Goal: Task Accomplishment & Management: Complete application form

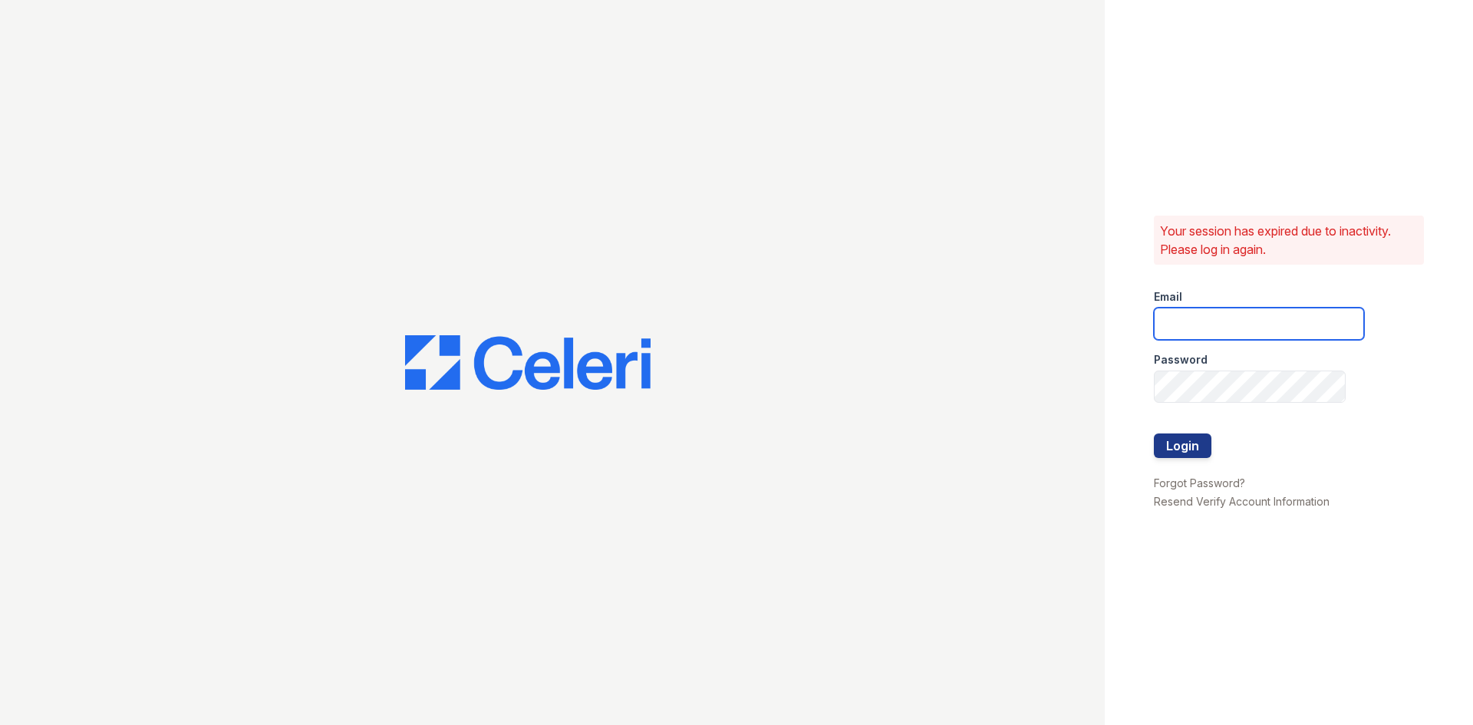
type input "[EMAIL_ADDRESS][DOMAIN_NAME]"
click at [1179, 444] on button "Login" at bounding box center [1183, 446] width 58 height 25
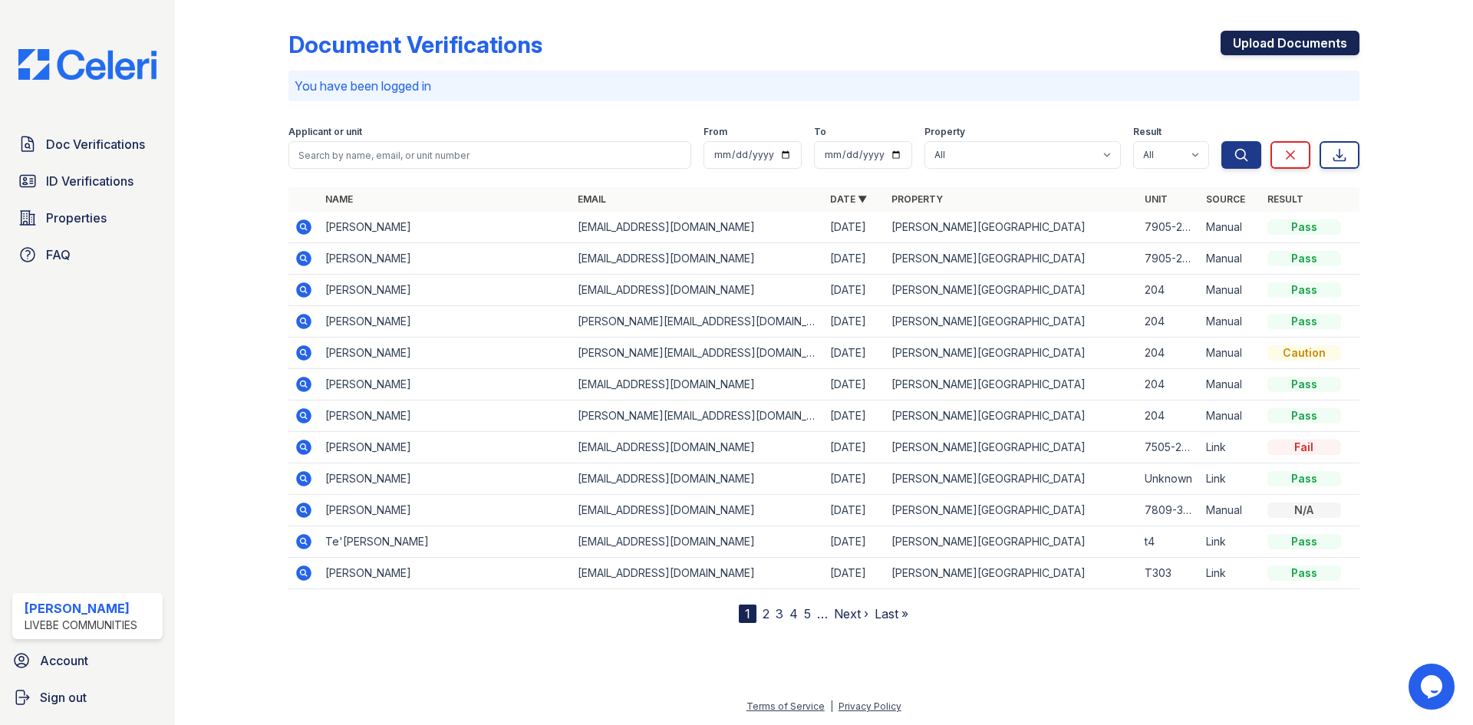
click at [1275, 46] on link "Upload Documents" at bounding box center [1290, 43] width 139 height 25
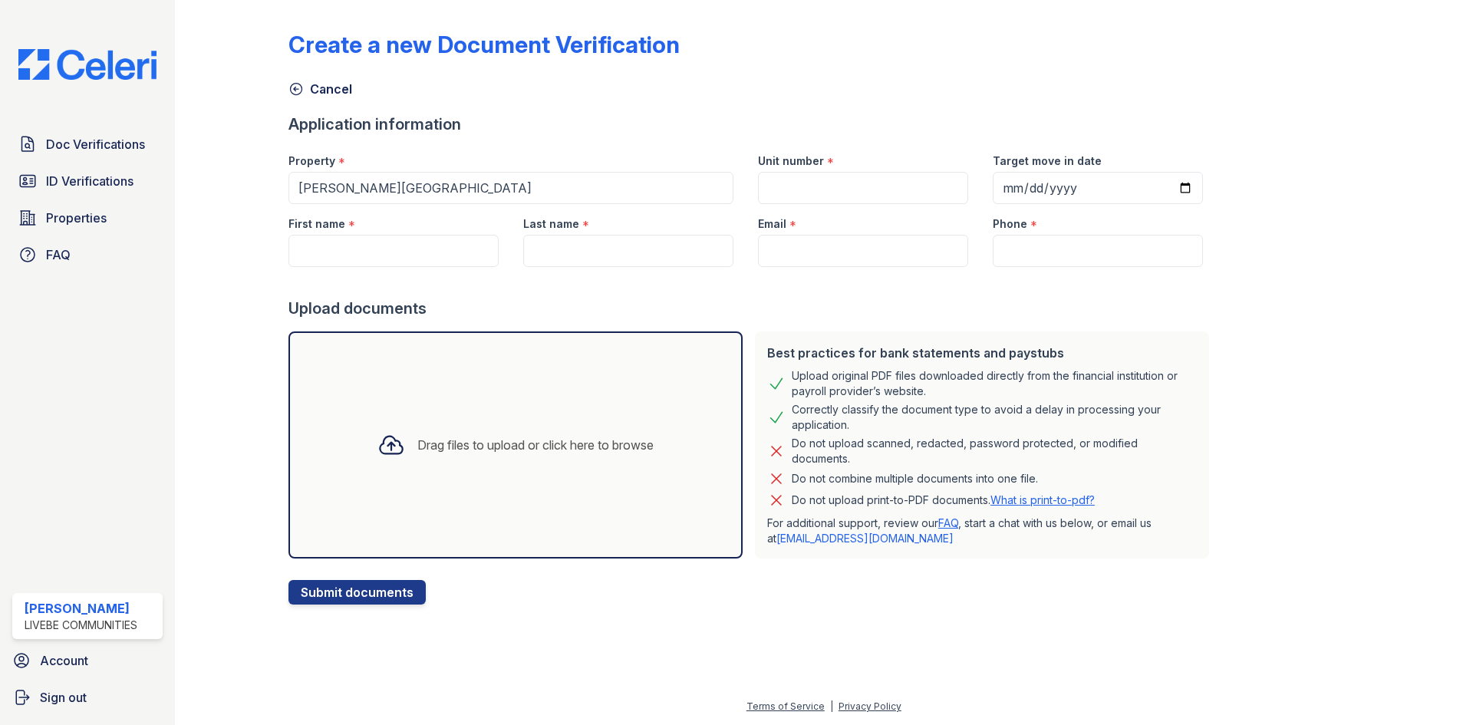
click at [391, 375] on div "Drag files to upload or click here to browse" at bounding box center [516, 444] width 454 height 227
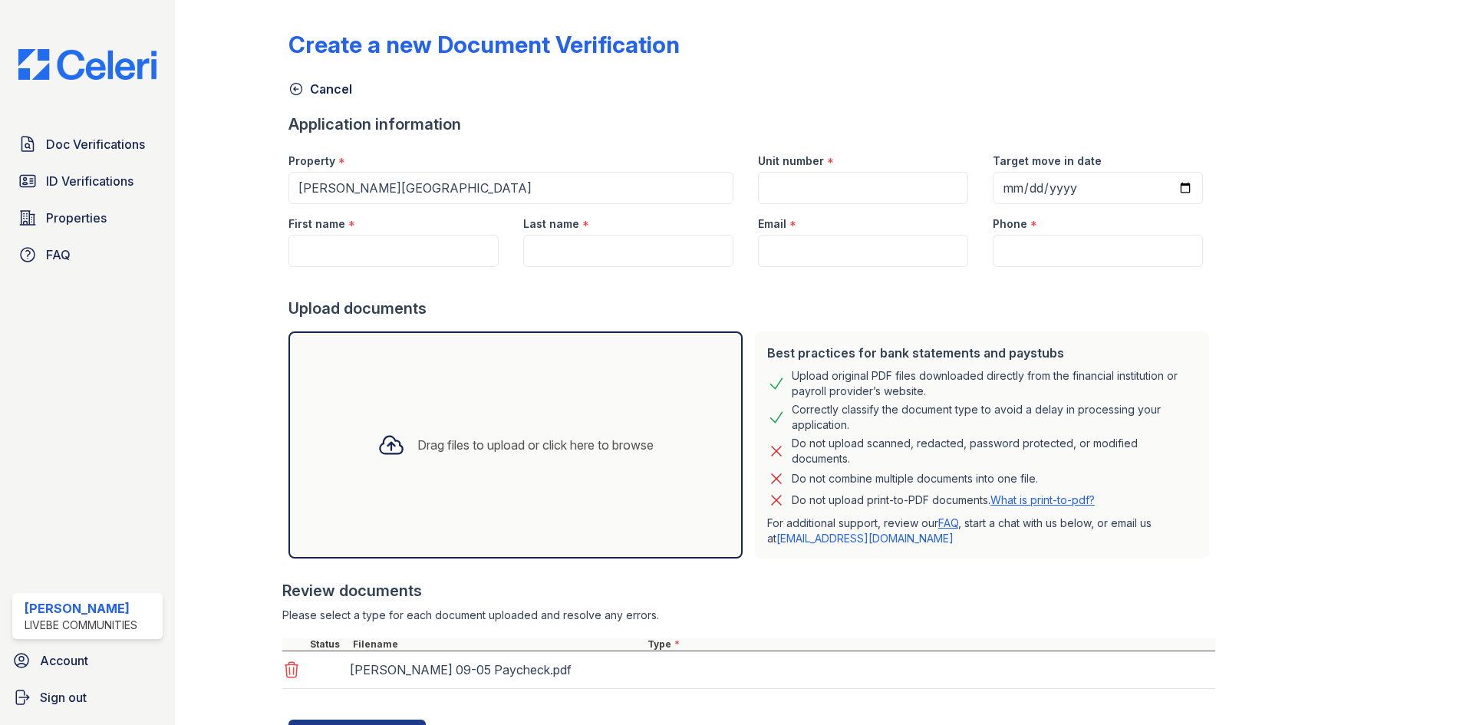
click at [506, 404] on div "Drag files to upload or click here to browse" at bounding box center [516, 444] width 454 height 227
click at [496, 414] on div "Drag files to upload or click here to browse" at bounding box center [516, 444] width 454 height 227
click at [518, 448] on div "Drag files to upload or click here to browse" at bounding box center [535, 445] width 236 height 18
click at [480, 411] on div "Drag files to upload or click here to browse" at bounding box center [516, 444] width 454 height 227
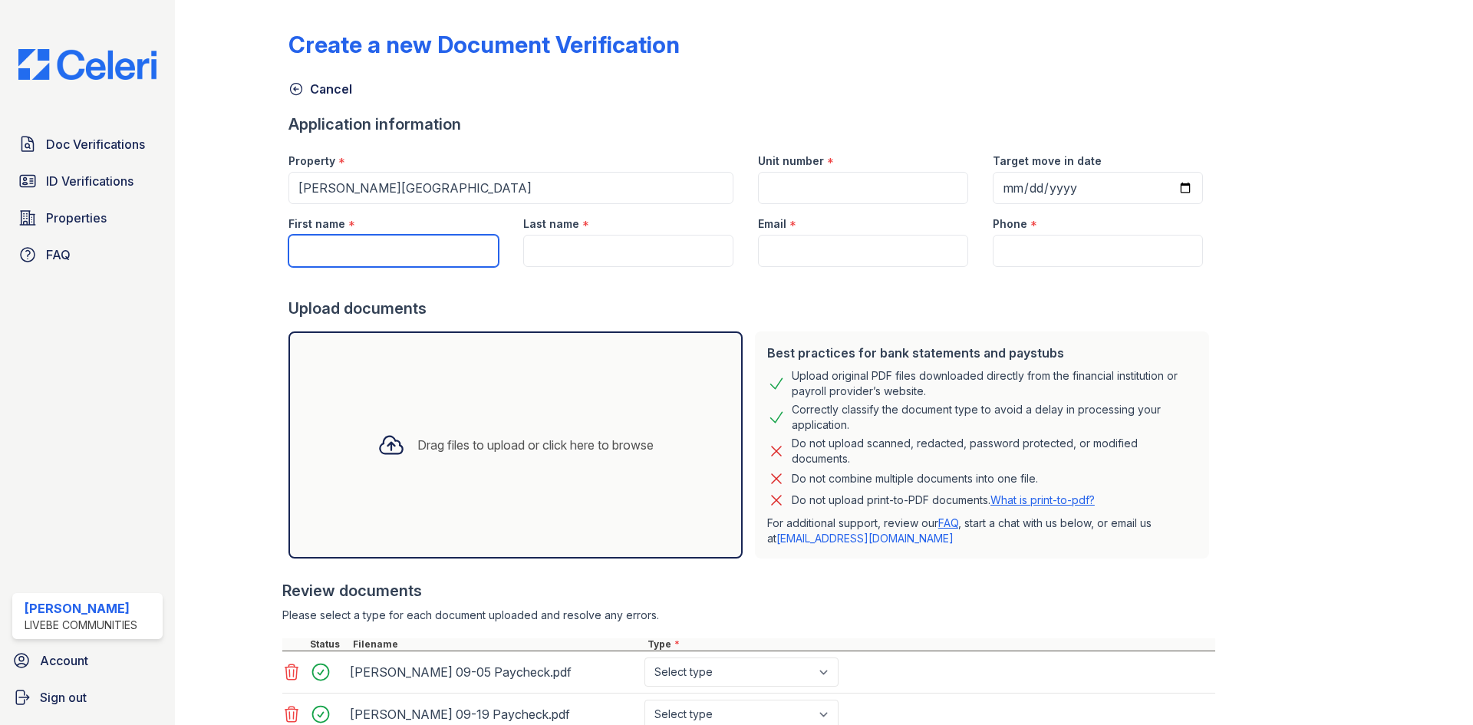
click at [393, 262] on input "First name" at bounding box center [394, 251] width 210 height 32
type input "[PERSON_NAME]"
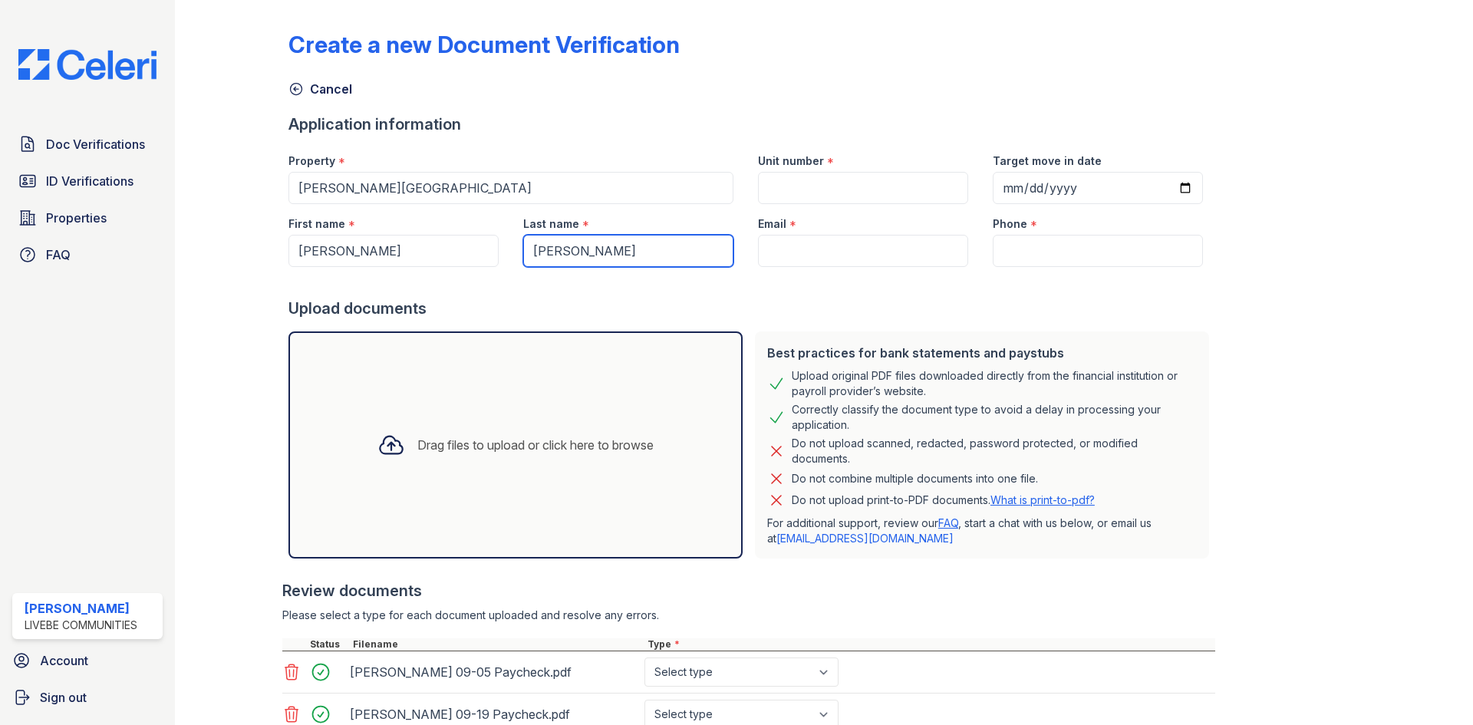
type input "[PERSON_NAME]"
click at [879, 193] on input "Unit number" at bounding box center [863, 188] width 210 height 32
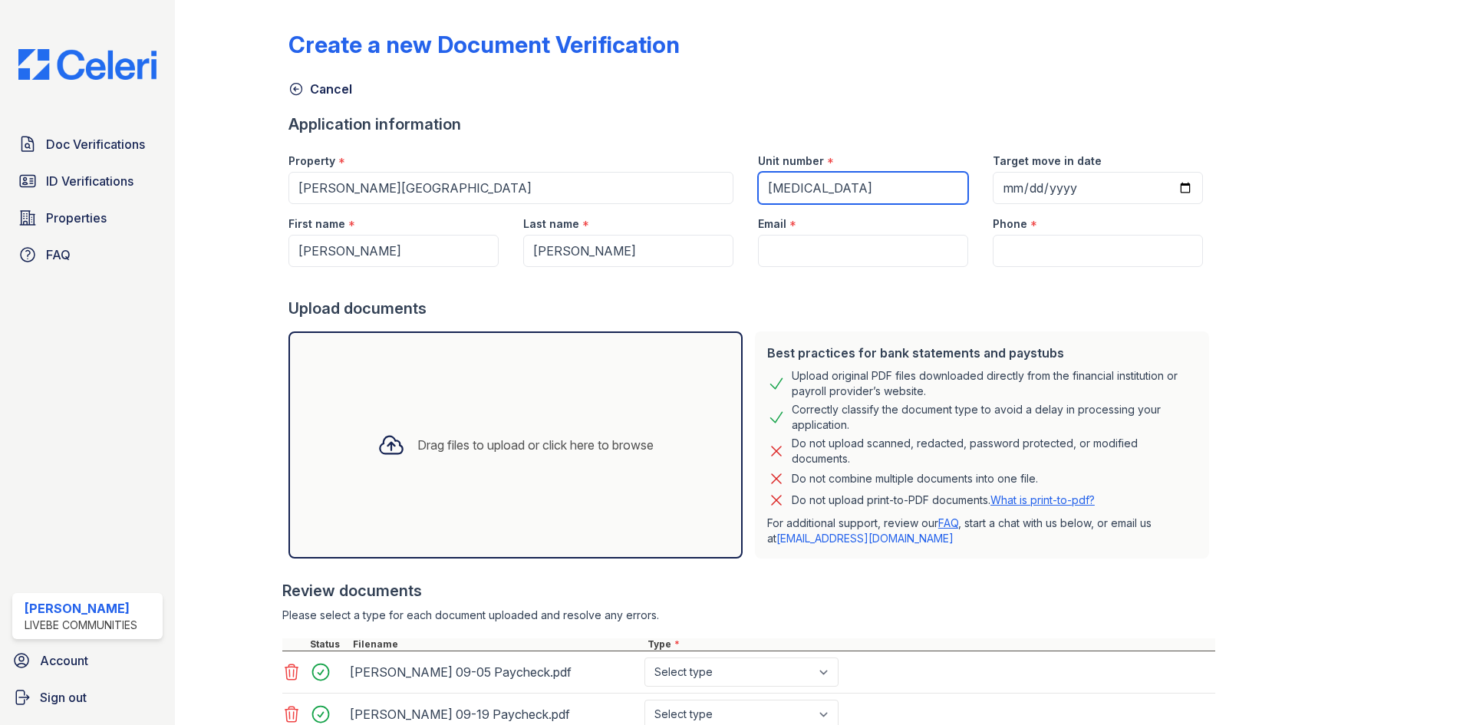
type input "[MEDICAL_DATA]"
click at [833, 239] on input "Email" at bounding box center [863, 251] width 210 height 32
type input "b"
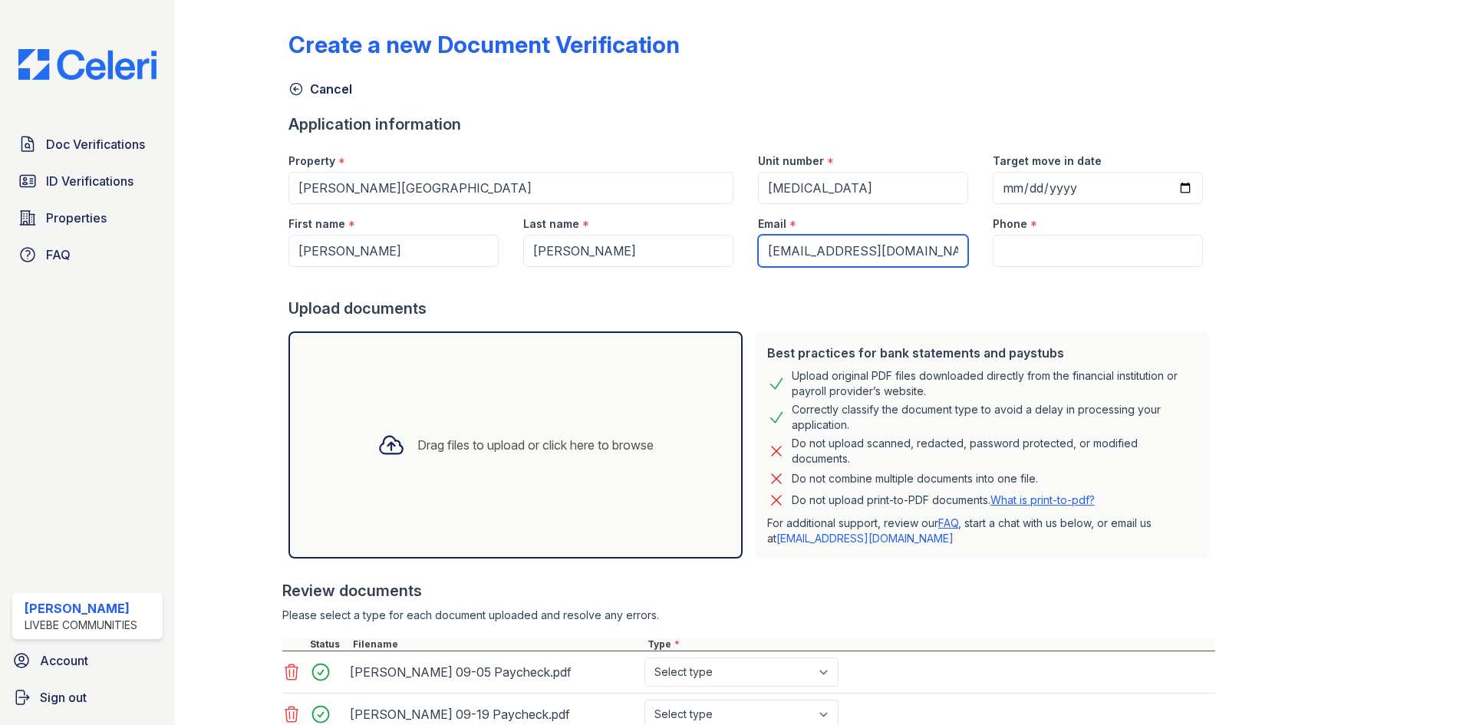
type input "[EMAIL_ADDRESS][DOMAIN_NAME]"
click at [869, 288] on div at bounding box center [752, 282] width 927 height 31
click at [1042, 249] on input "Phone" at bounding box center [1098, 251] width 210 height 32
paste input "(202) 200-3734"
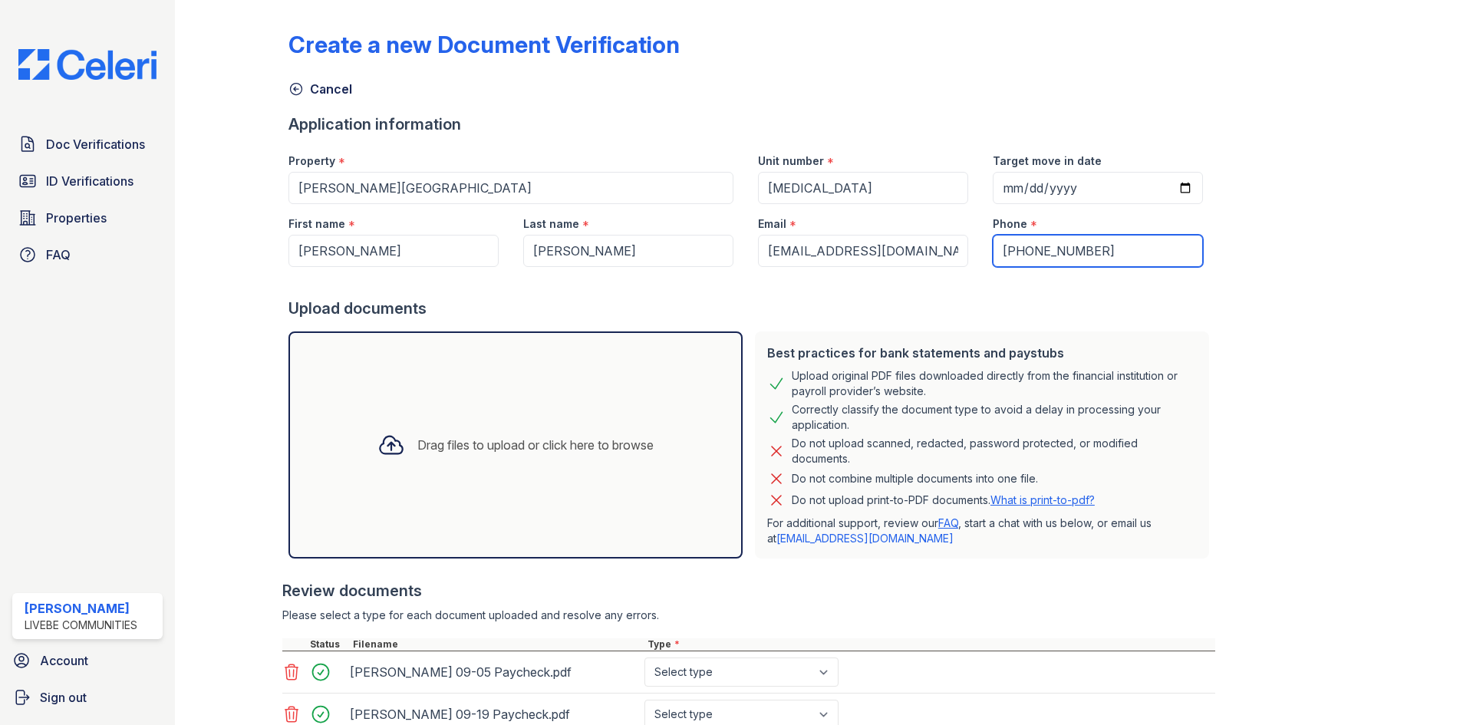
type input "(202) 200-3734"
click at [1269, 256] on div "Create a new Document Verification Cancel Application information Property * Gl…" at bounding box center [824, 462] width 1071 height 912
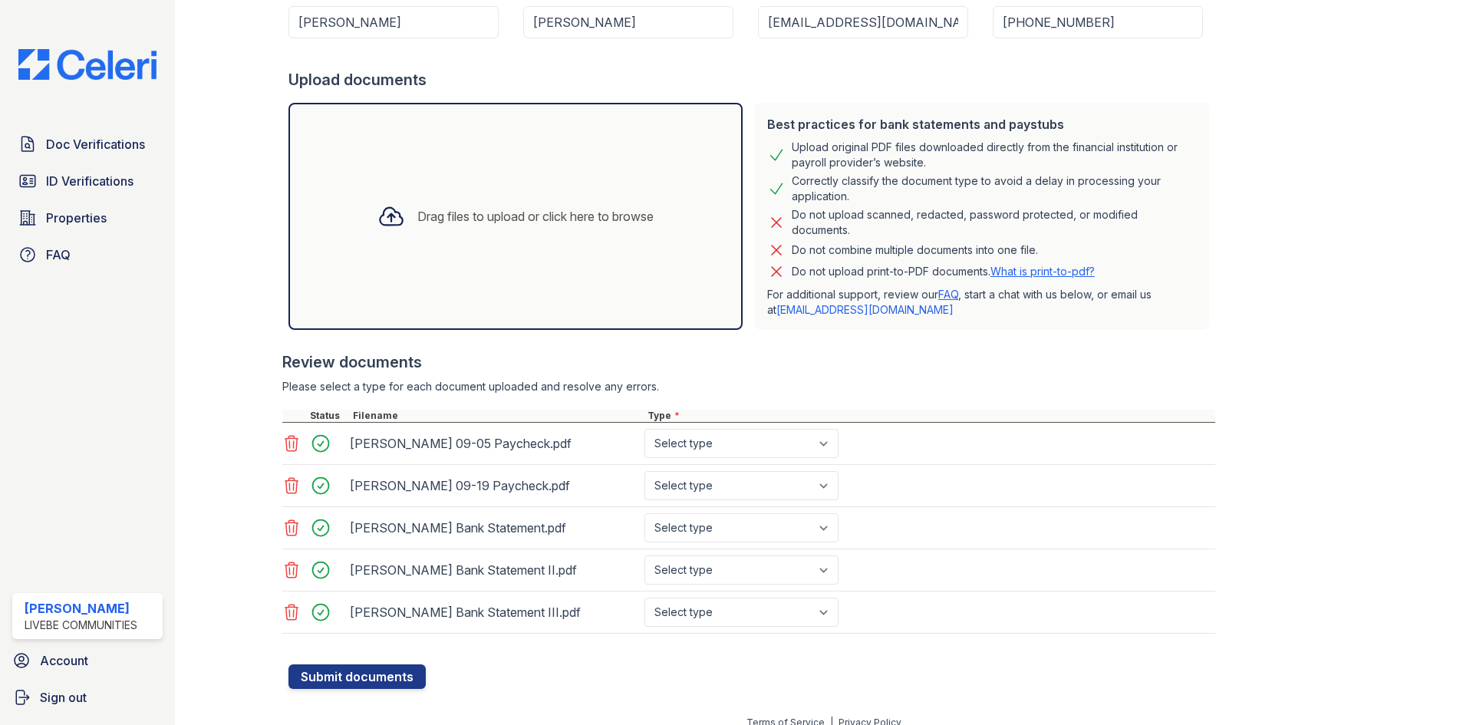
scroll to position [245, 0]
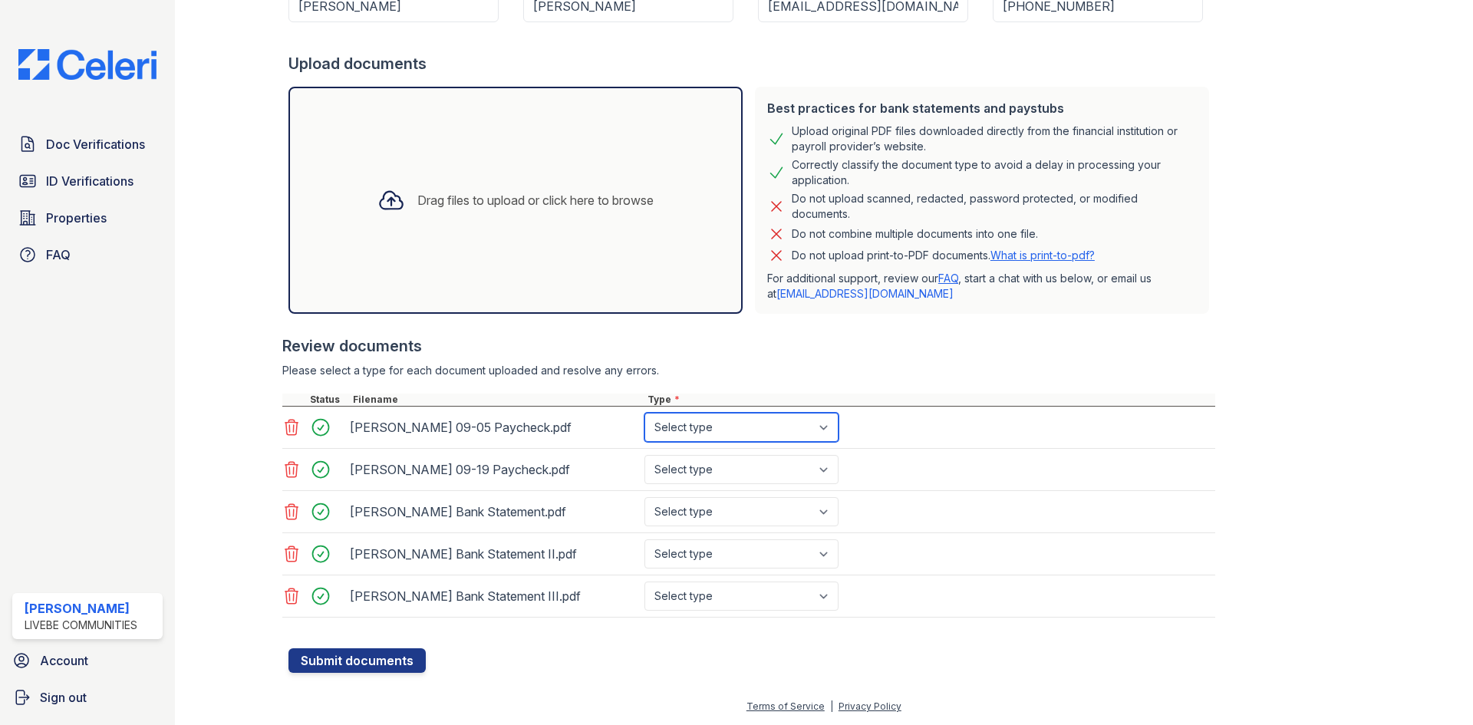
click at [734, 420] on select "Select type Paystub Bank Statement Offer Letter Tax Documents Benefit Award Let…" at bounding box center [742, 427] width 194 height 29
select select "other"
click at [645, 413] on select "Select type Paystub Bank Statement Offer Letter Tax Documents Benefit Award Let…" at bounding box center [742, 427] width 194 height 29
click at [720, 463] on select "Select type Paystub Bank Statement Offer Letter Tax Documents Benefit Award Let…" at bounding box center [742, 469] width 194 height 29
select select "other"
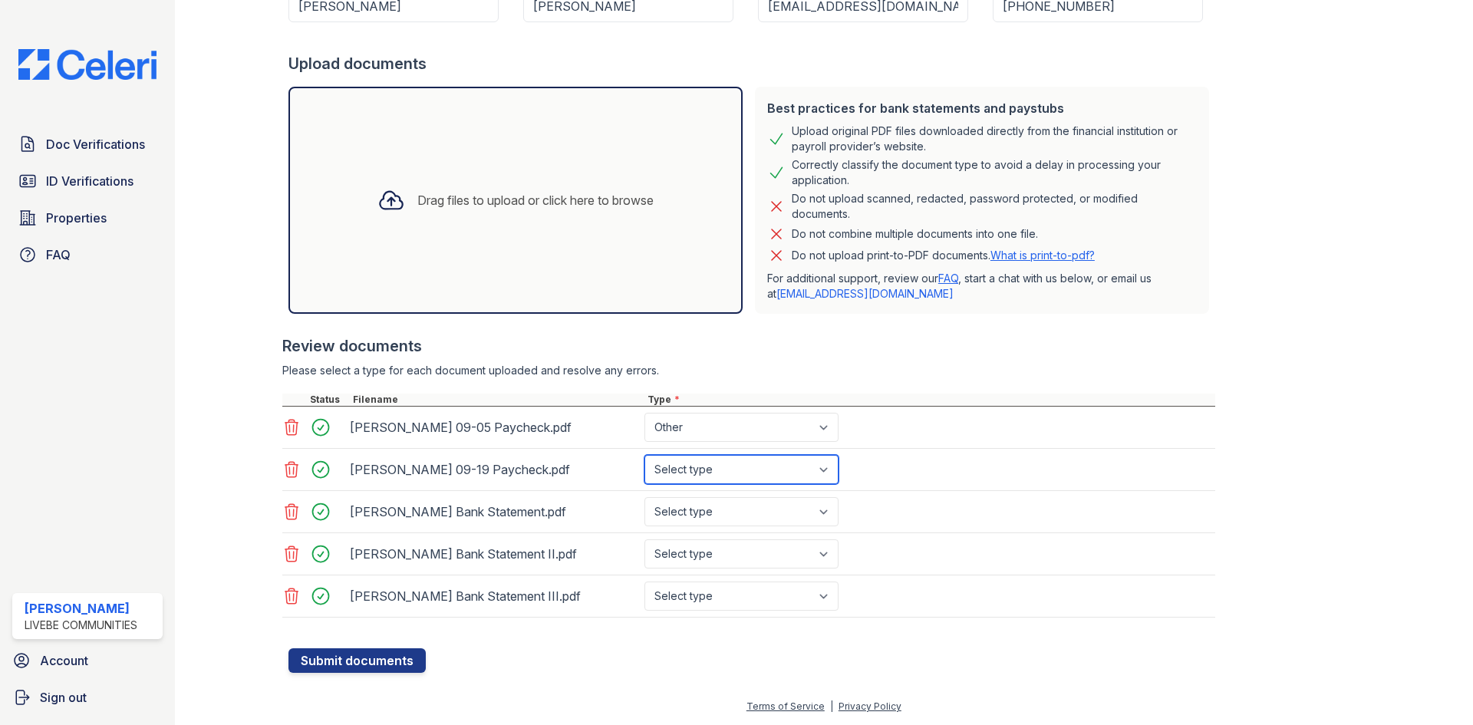
click at [645, 455] on select "Select type Paystub Bank Statement Offer Letter Tax Documents Benefit Award Let…" at bounding box center [742, 469] width 194 height 29
click at [695, 513] on select "Select type Paystub Bank Statement Offer Letter Tax Documents Benefit Award Let…" at bounding box center [742, 511] width 194 height 29
select select "bank_statement"
click at [645, 497] on select "Select type Paystub Bank Statement Offer Letter Tax Documents Benefit Award Let…" at bounding box center [742, 511] width 194 height 29
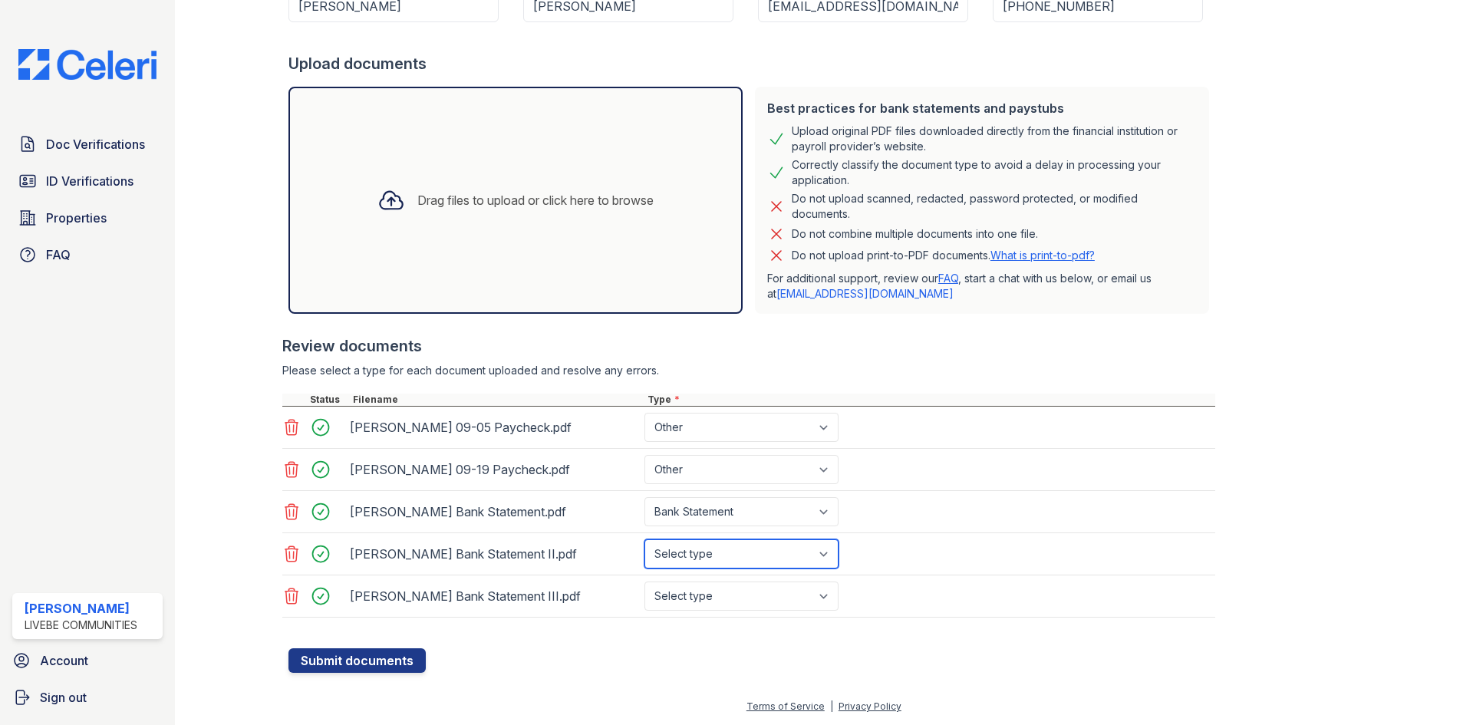
click at [698, 556] on select "Select type Paystub Bank Statement Offer Letter Tax Documents Benefit Award Let…" at bounding box center [742, 553] width 194 height 29
select select "bank_statement"
click at [645, 539] on select "Select type Paystub Bank Statement Offer Letter Tax Documents Benefit Award Let…" at bounding box center [742, 553] width 194 height 29
click at [706, 590] on select "Select type Paystub Bank Statement Offer Letter Tax Documents Benefit Award Let…" at bounding box center [742, 596] width 194 height 29
select select "bank_statement"
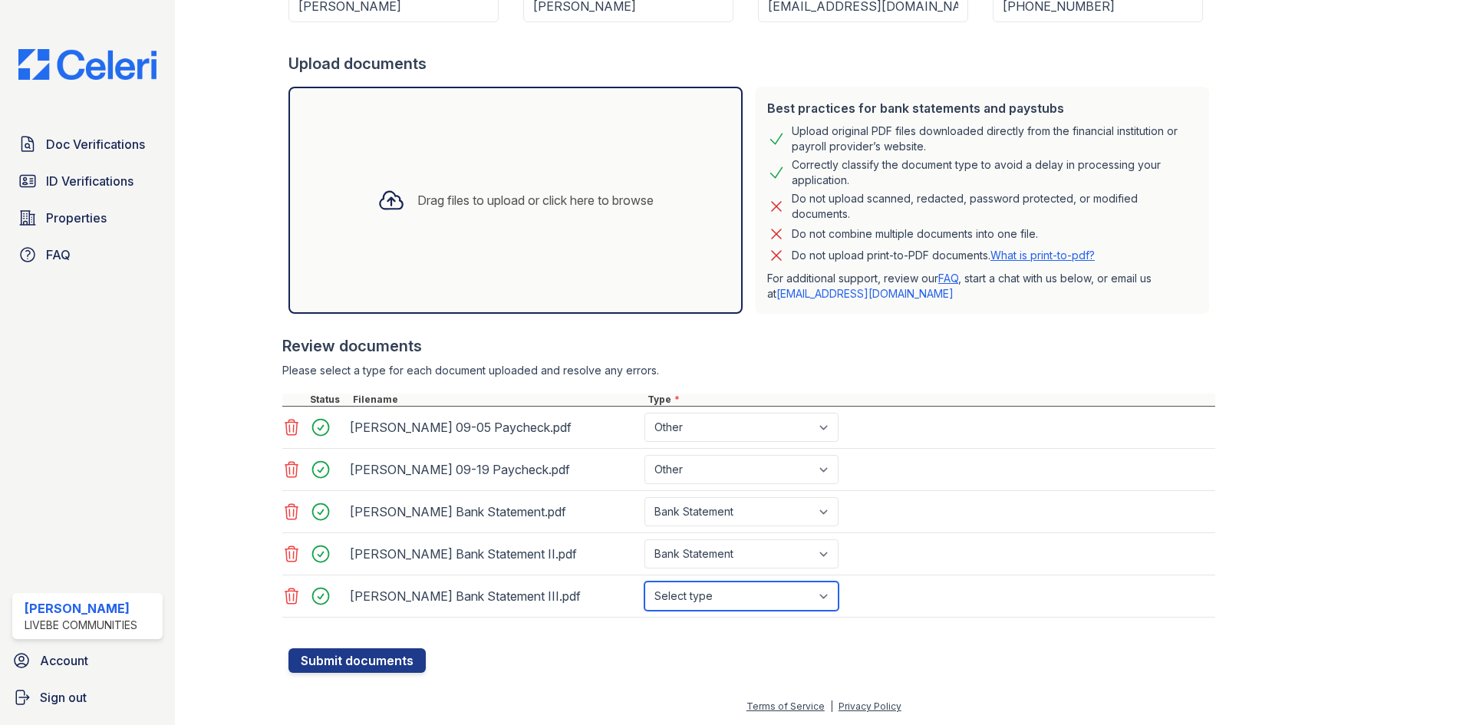
click at [645, 582] on select "Select type Paystub Bank Statement Offer Letter Tax Documents Benefit Award Let…" at bounding box center [742, 596] width 194 height 29
click at [387, 658] on button "Submit documents" at bounding box center [357, 660] width 137 height 25
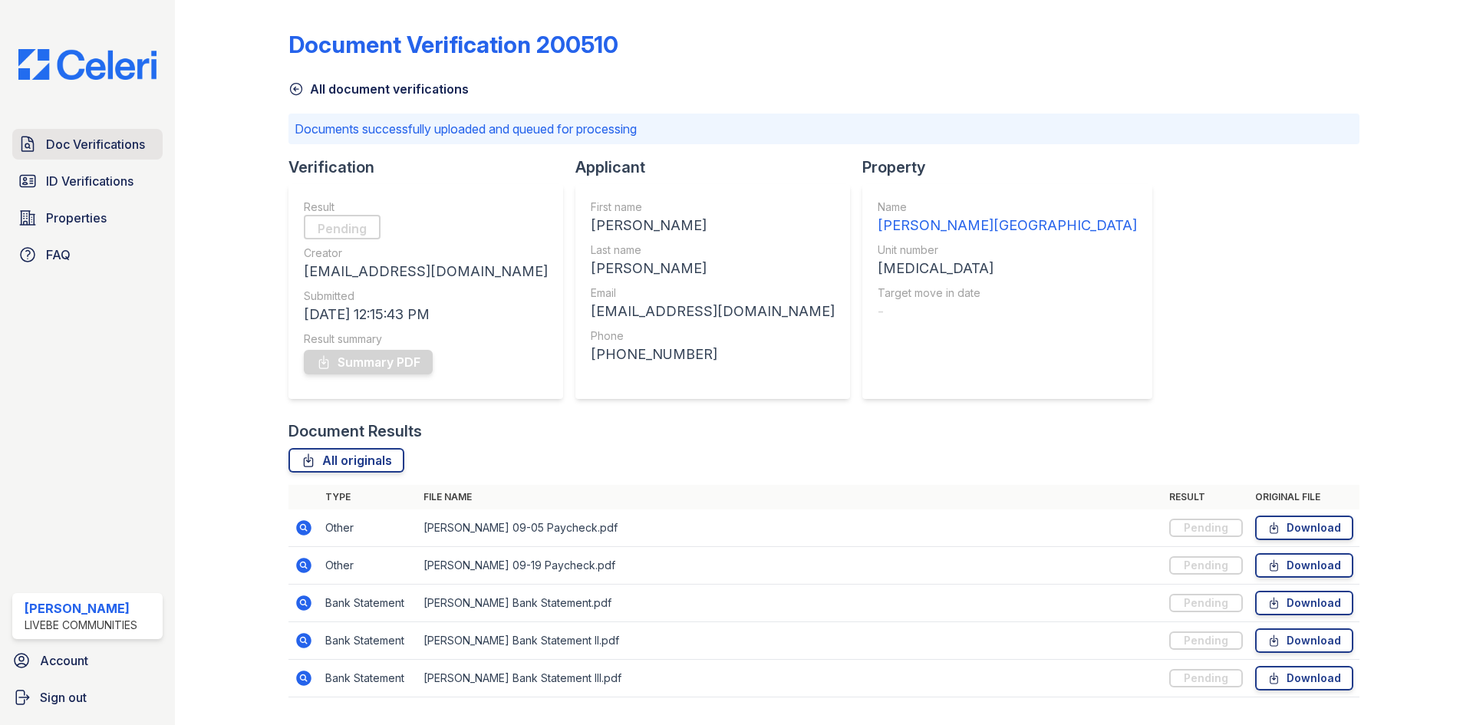
click at [85, 141] on span "Doc Verifications" at bounding box center [95, 144] width 99 height 18
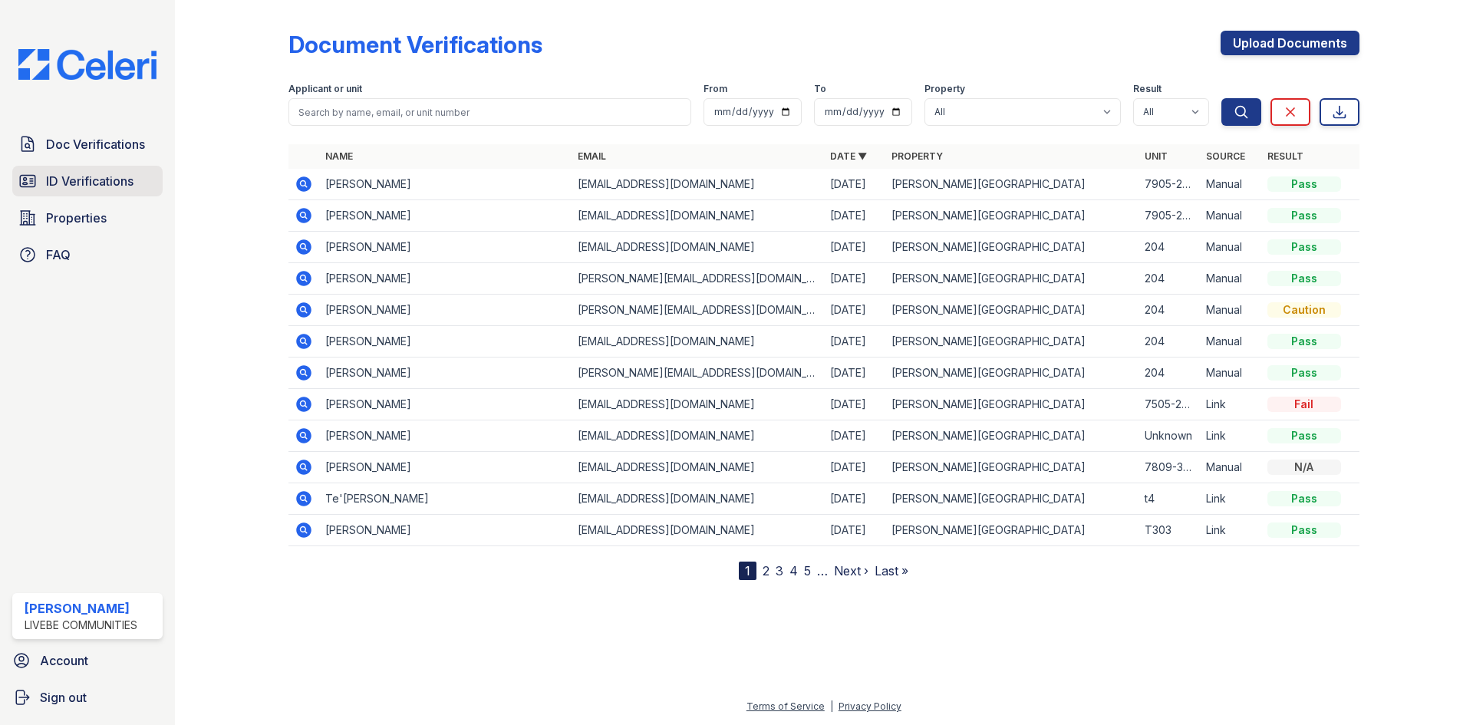
click at [91, 172] on span "ID Verifications" at bounding box center [89, 181] width 87 height 18
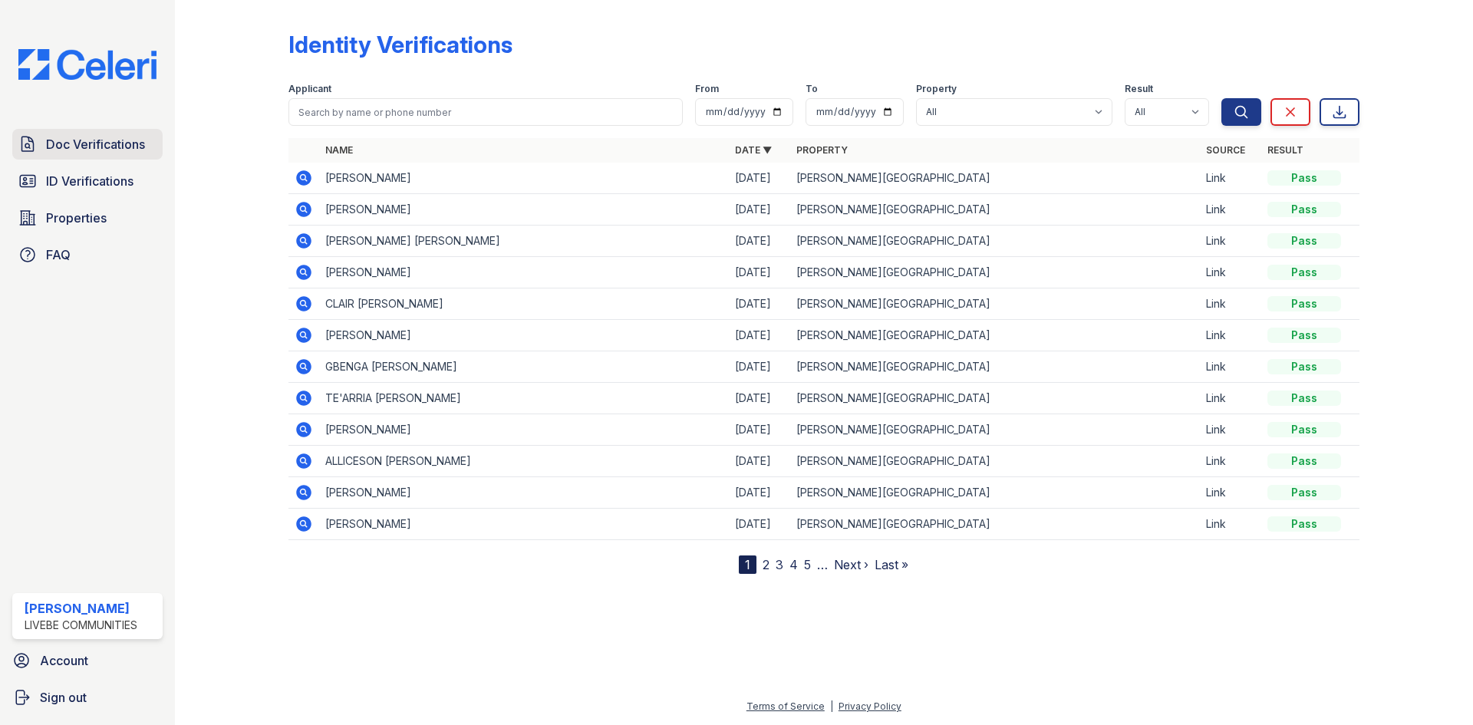
click at [94, 149] on span "Doc Verifications" at bounding box center [95, 144] width 99 height 18
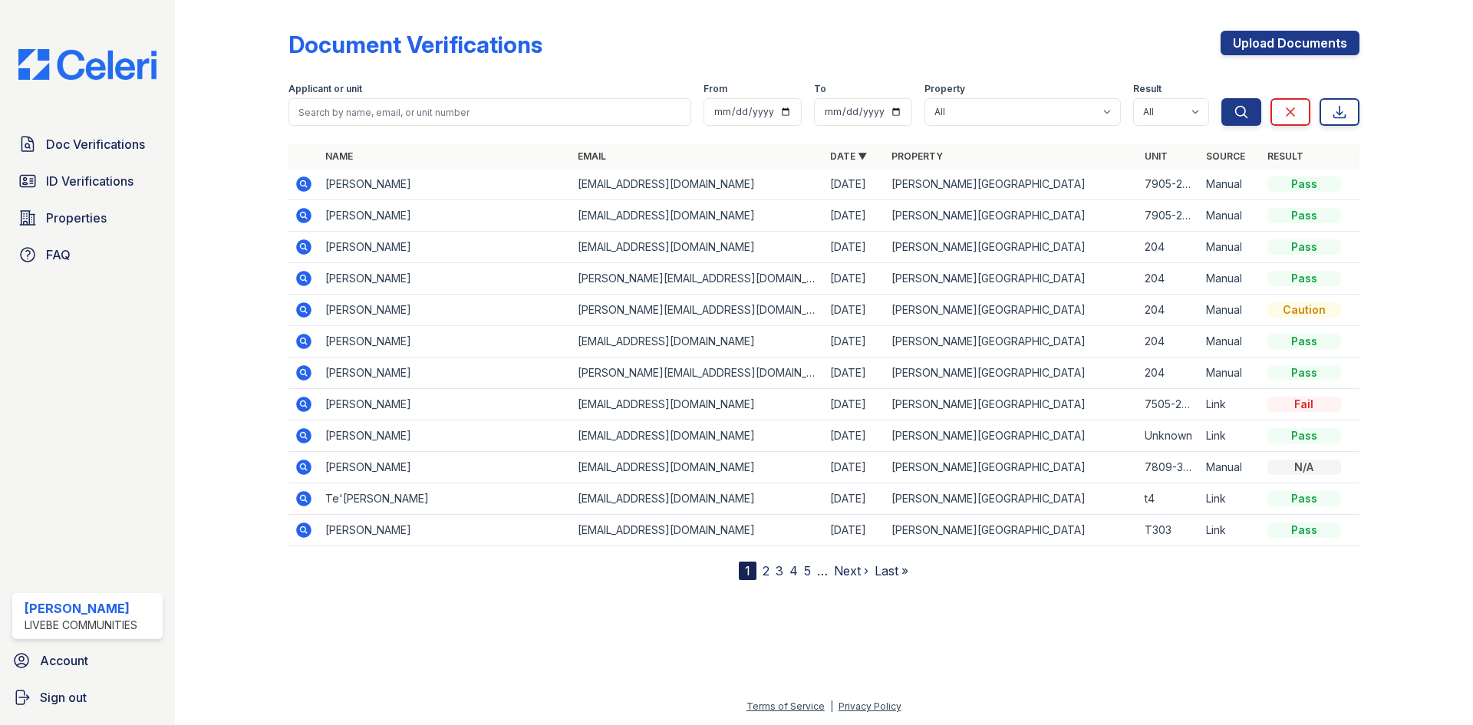
click at [94, 149] on span "Doc Verifications" at bounding box center [95, 144] width 99 height 18
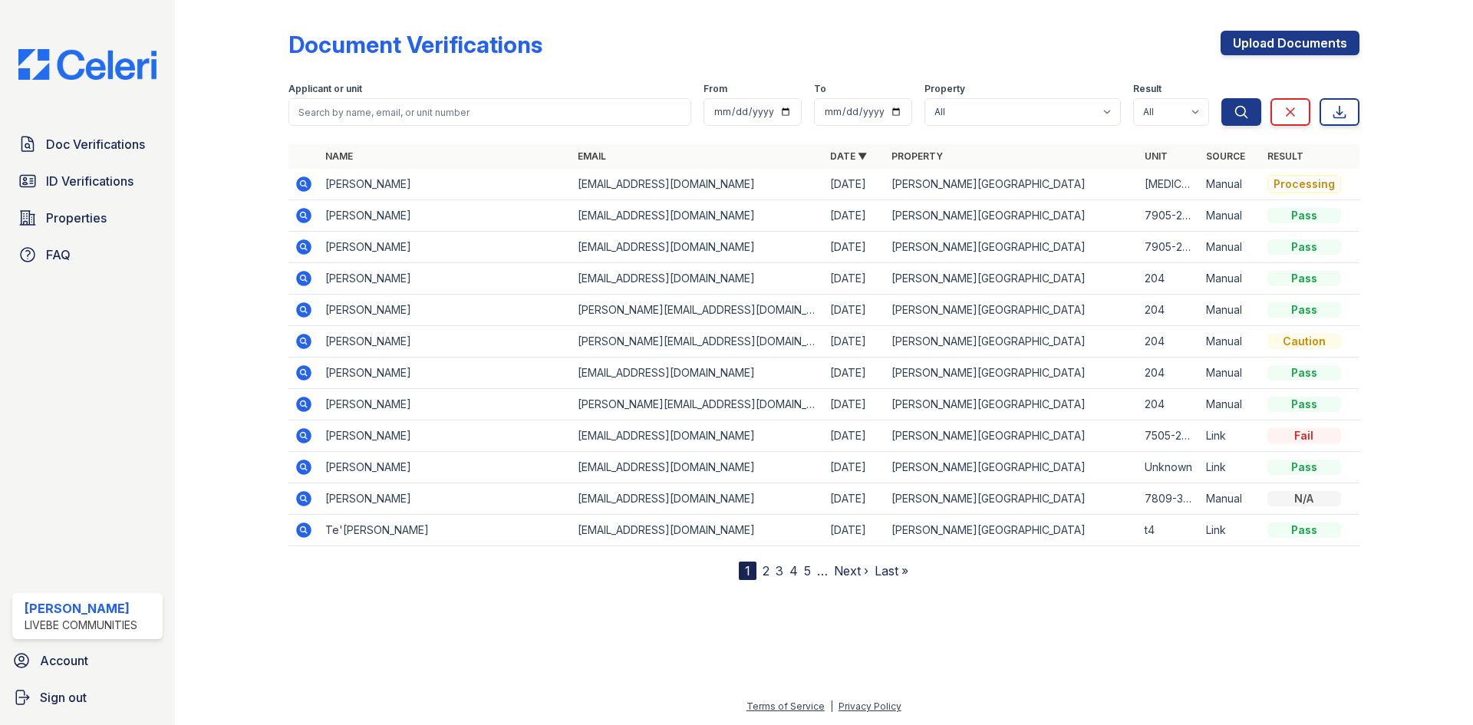
click at [94, 149] on span "Doc Verifications" at bounding box center [95, 144] width 99 height 18
click at [68, 143] on span "Doc Verifications" at bounding box center [95, 144] width 99 height 18
click at [65, 165] on div "Doc Verifications ID Verifications Properties FAQ" at bounding box center [87, 199] width 163 height 141
click at [62, 176] on span "ID Verifications" at bounding box center [89, 181] width 87 height 18
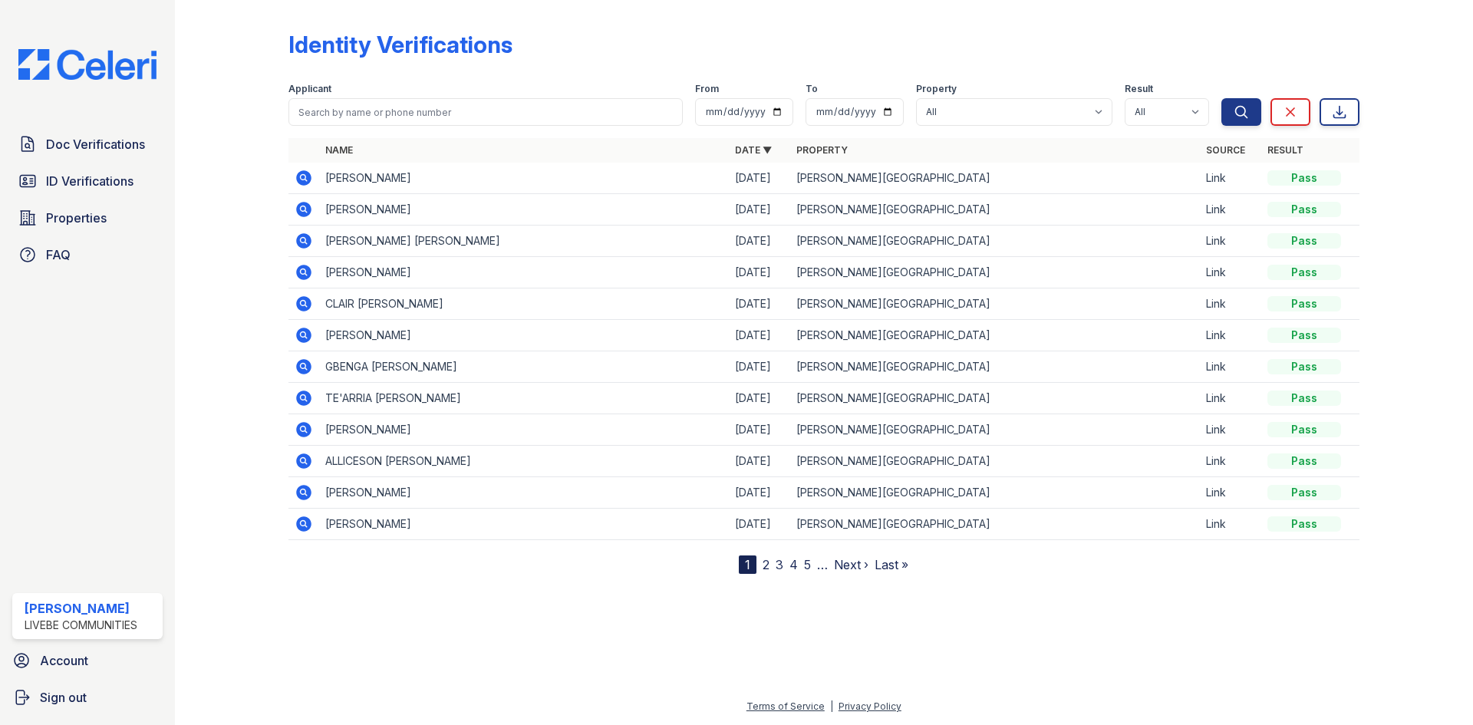
click at [75, 145] on span "Doc Verifications" at bounding box center [95, 144] width 99 height 18
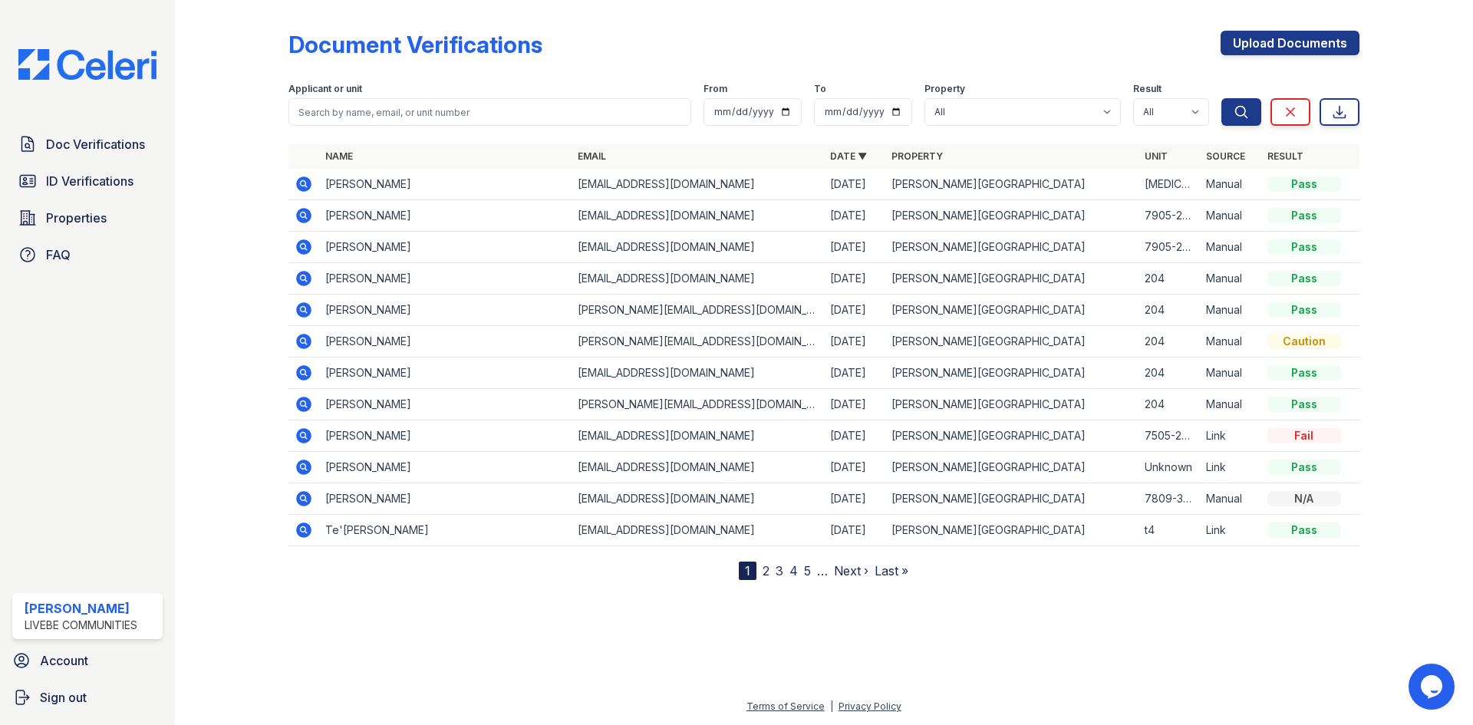
click at [304, 187] on icon at bounding box center [303, 183] width 15 height 15
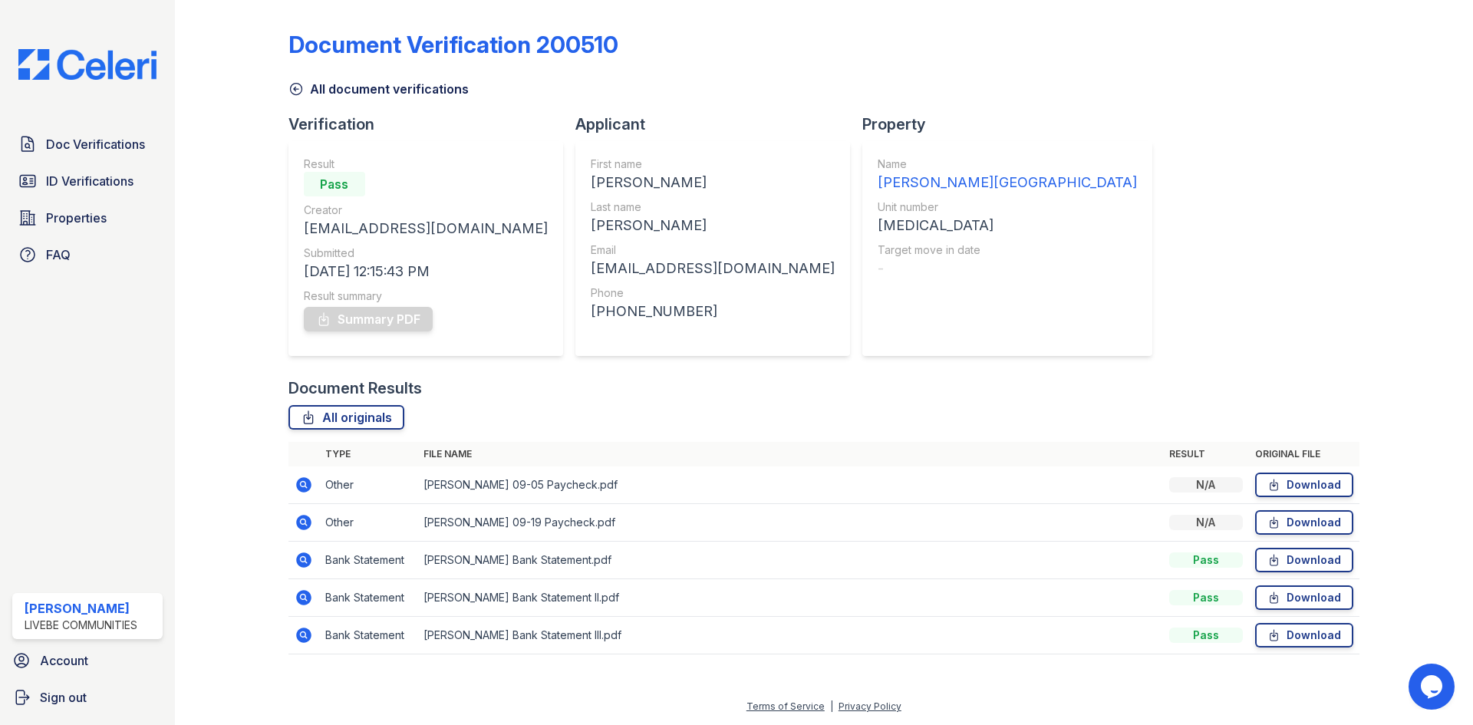
click at [304, 522] on icon at bounding box center [303, 521] width 4 height 4
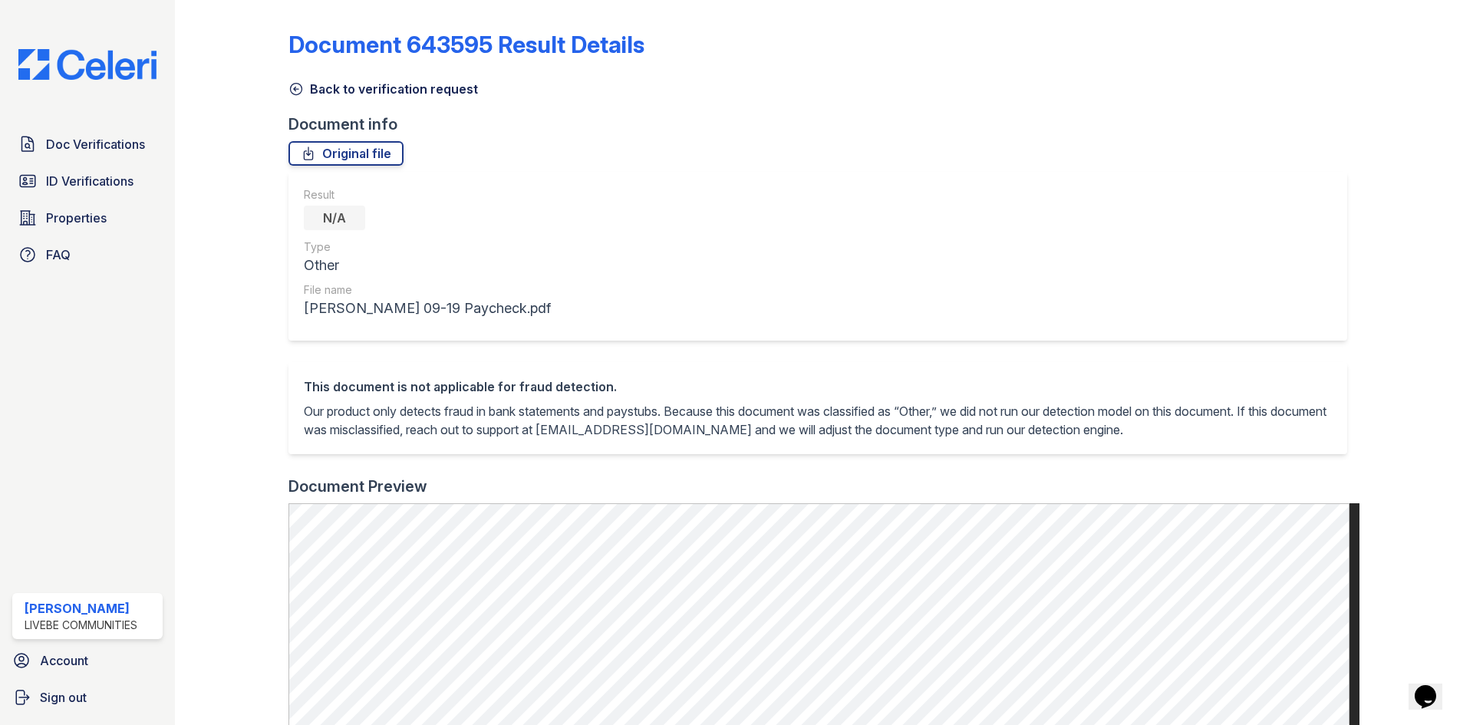
click at [292, 89] on icon at bounding box center [296, 88] width 15 height 15
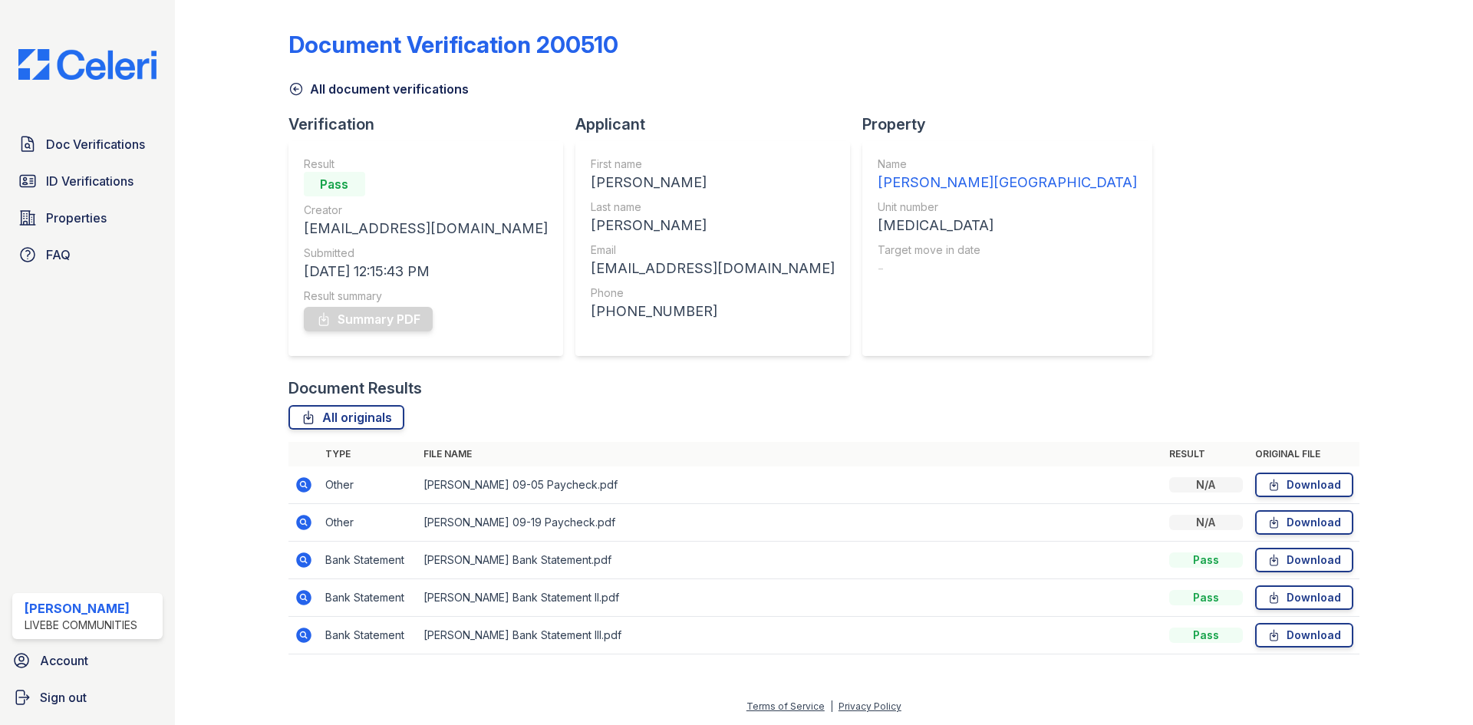
click at [302, 635] on icon at bounding box center [303, 634] width 4 height 4
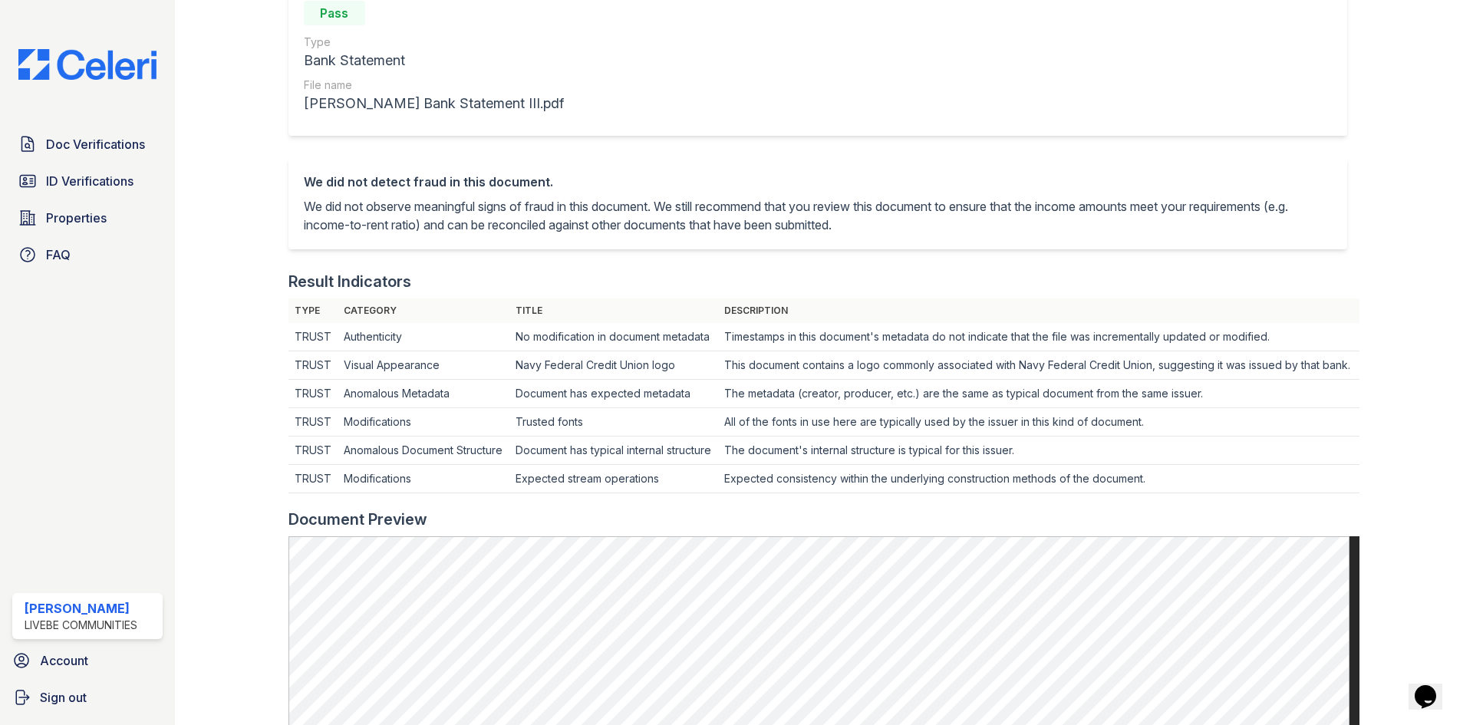
scroll to position [57, 0]
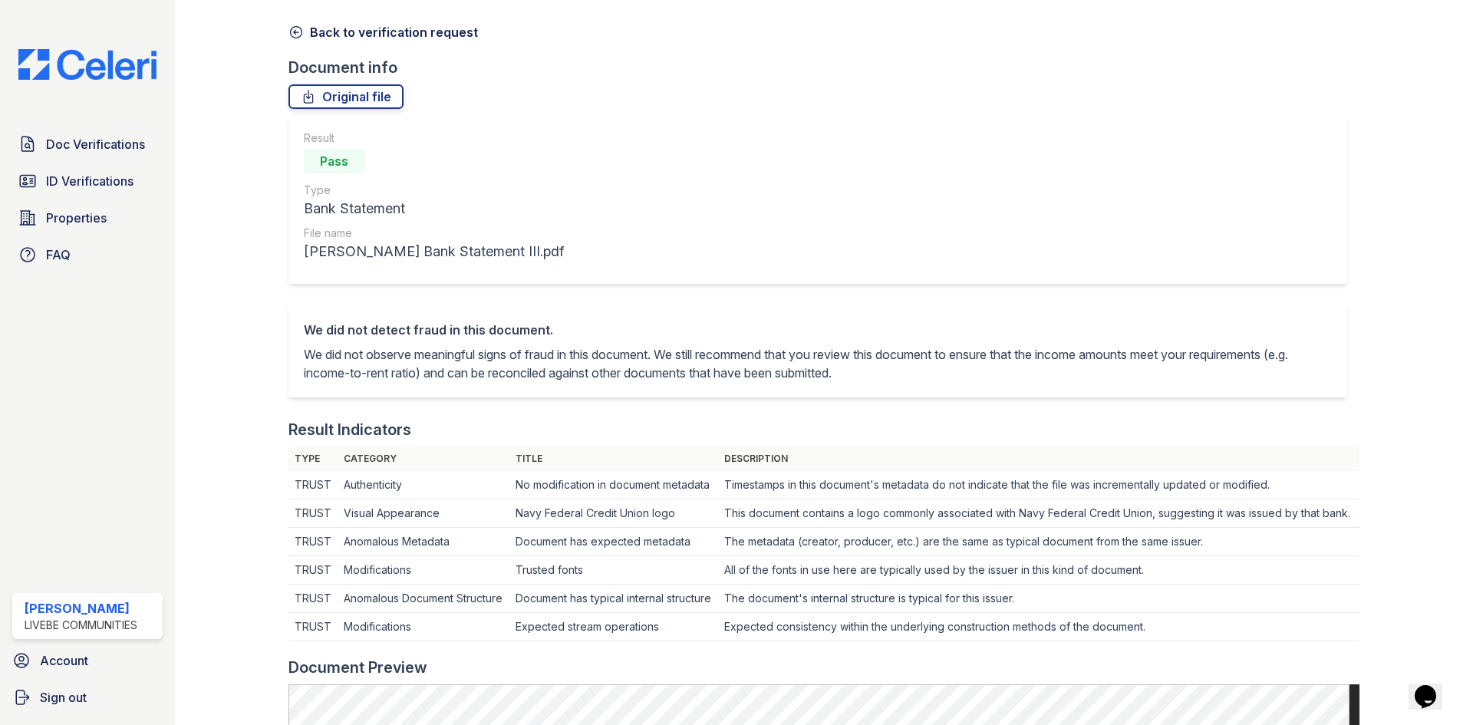
click at [297, 38] on icon at bounding box center [296, 33] width 12 height 12
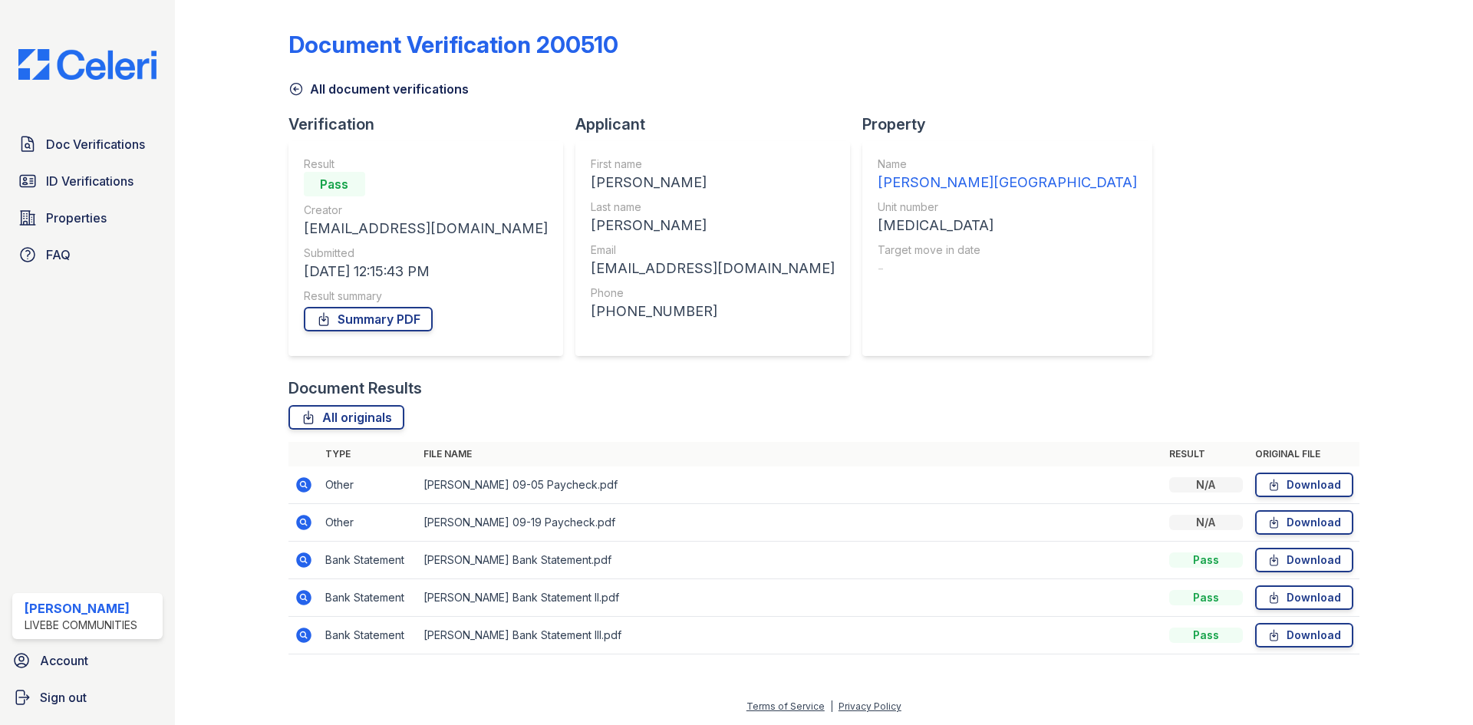
click at [304, 487] on icon at bounding box center [303, 484] width 15 height 15
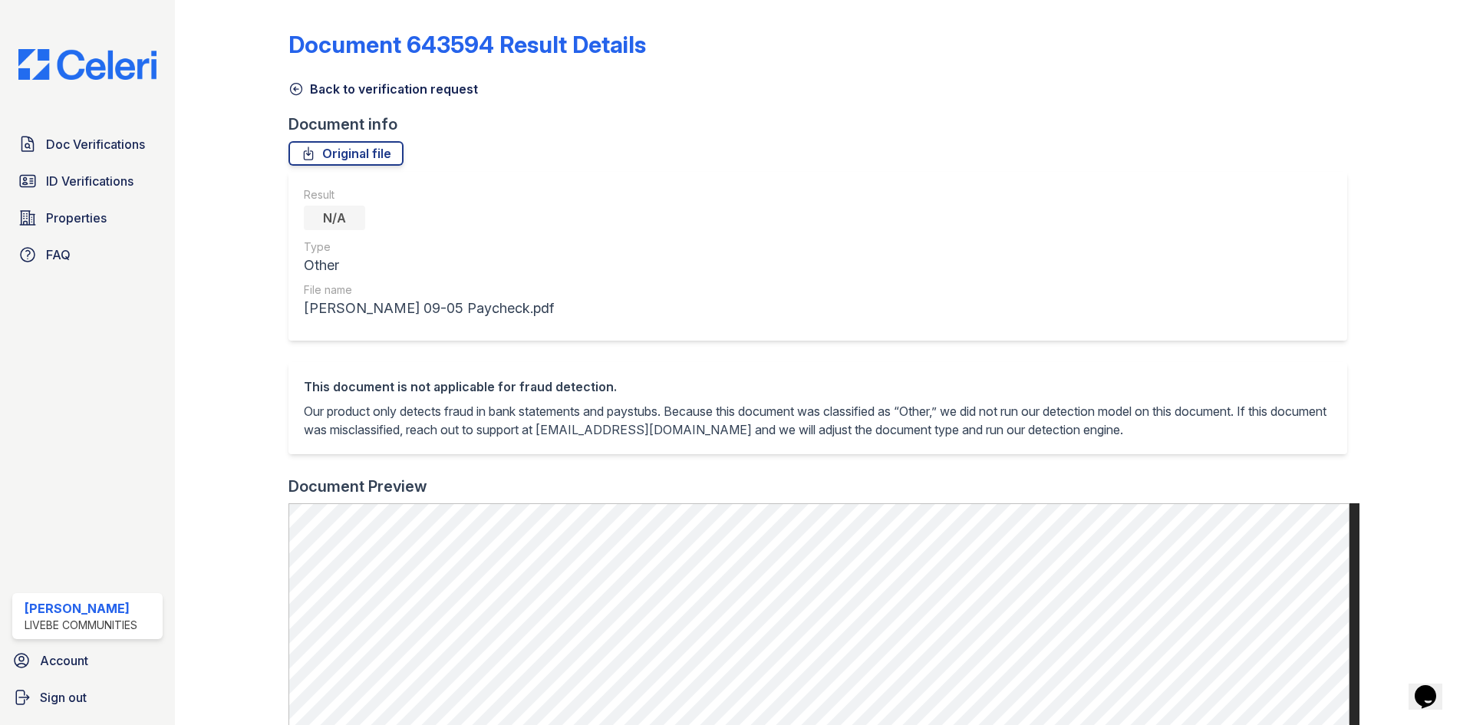
click at [298, 92] on icon at bounding box center [296, 88] width 15 height 15
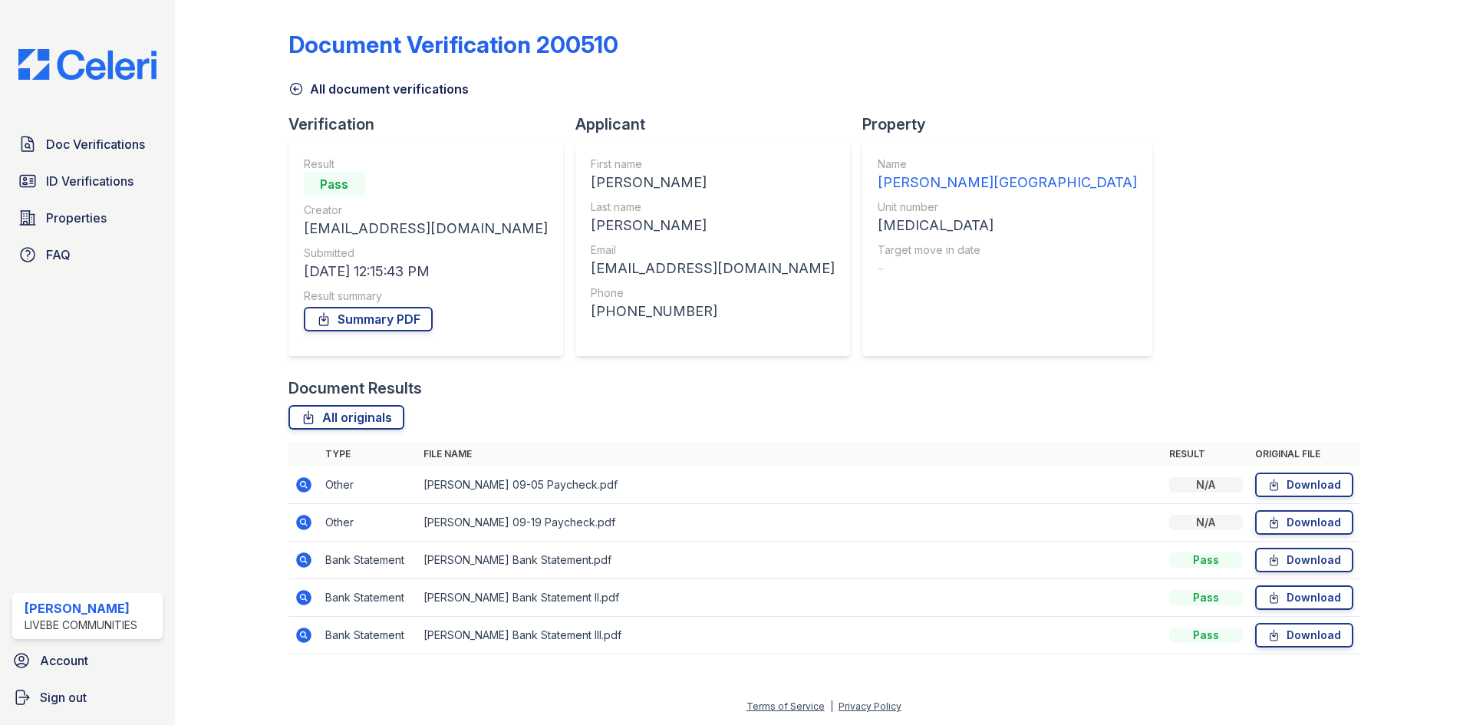
click at [303, 632] on icon at bounding box center [304, 635] width 18 height 18
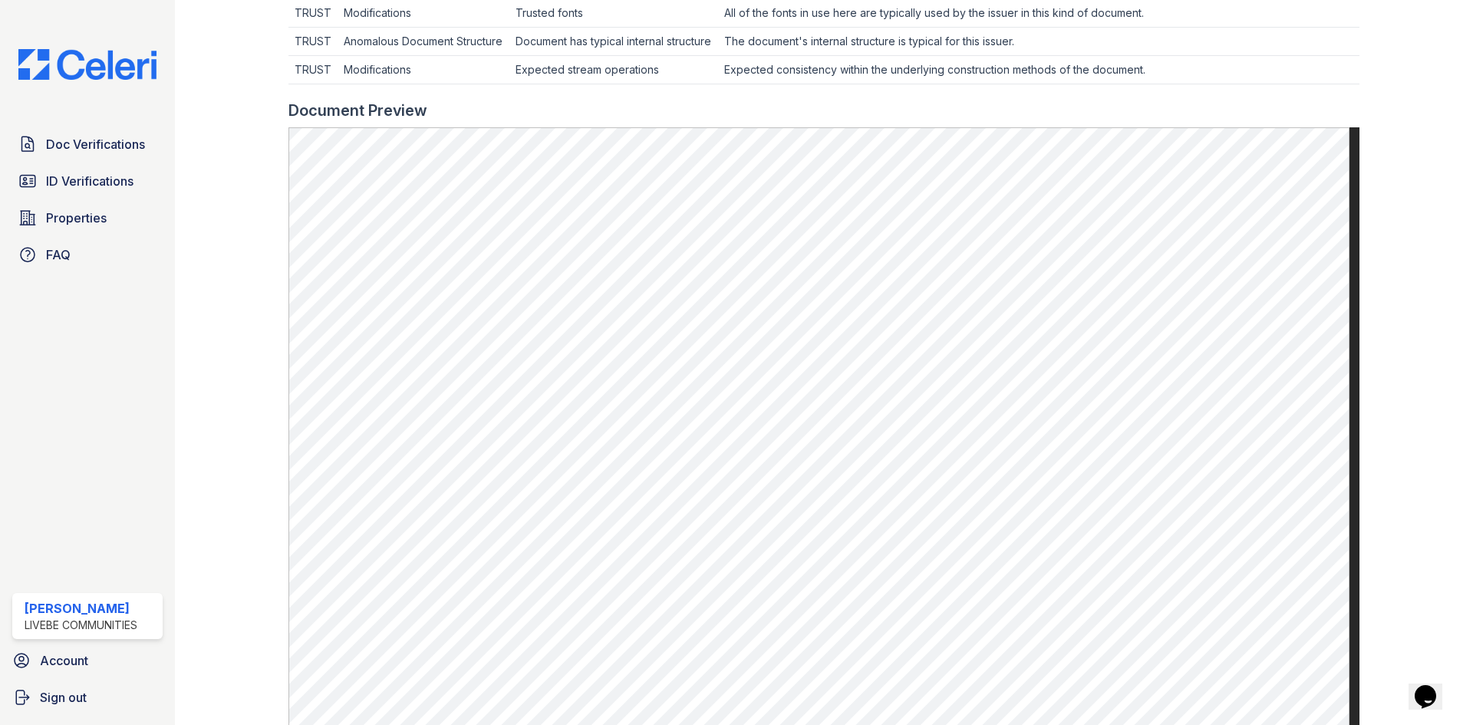
click at [232, 338] on div at bounding box center [244, 122] width 89 height 1460
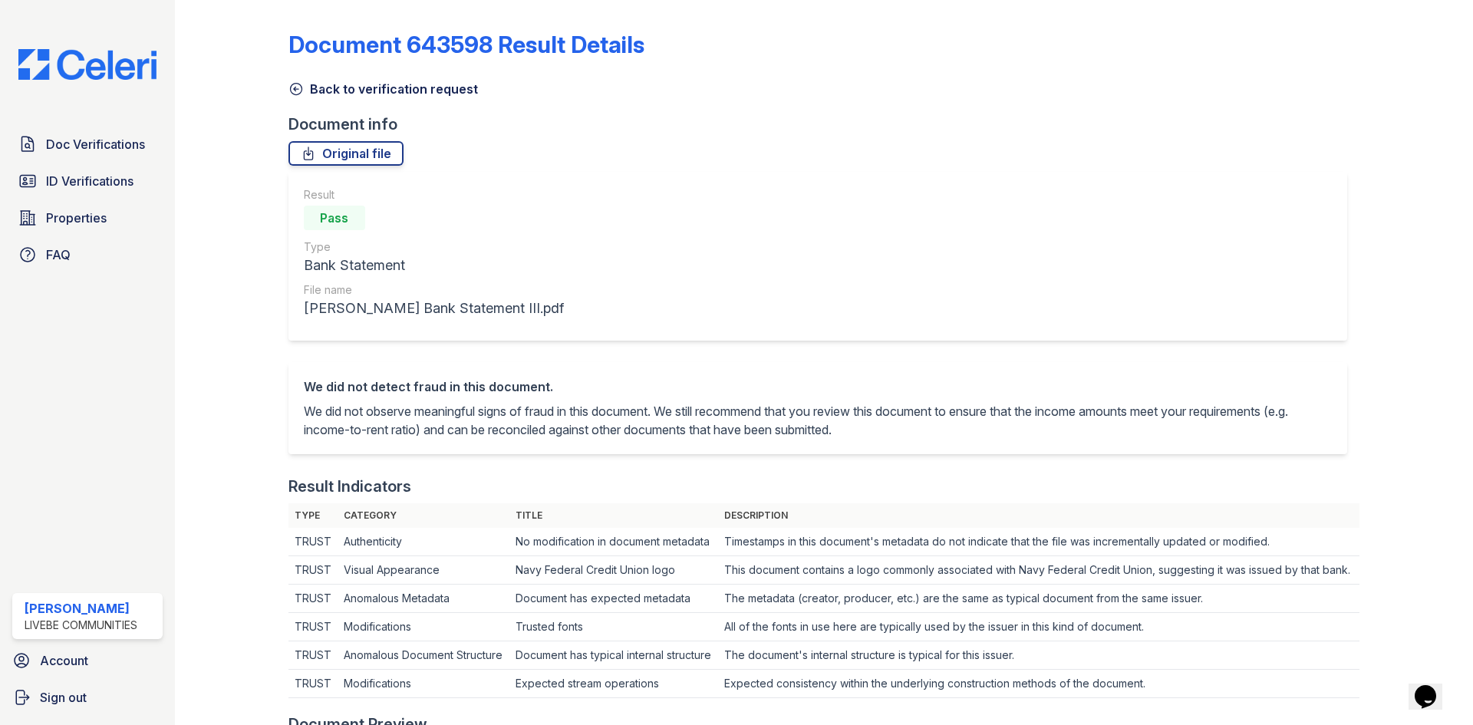
click at [299, 93] on icon at bounding box center [296, 90] width 12 height 12
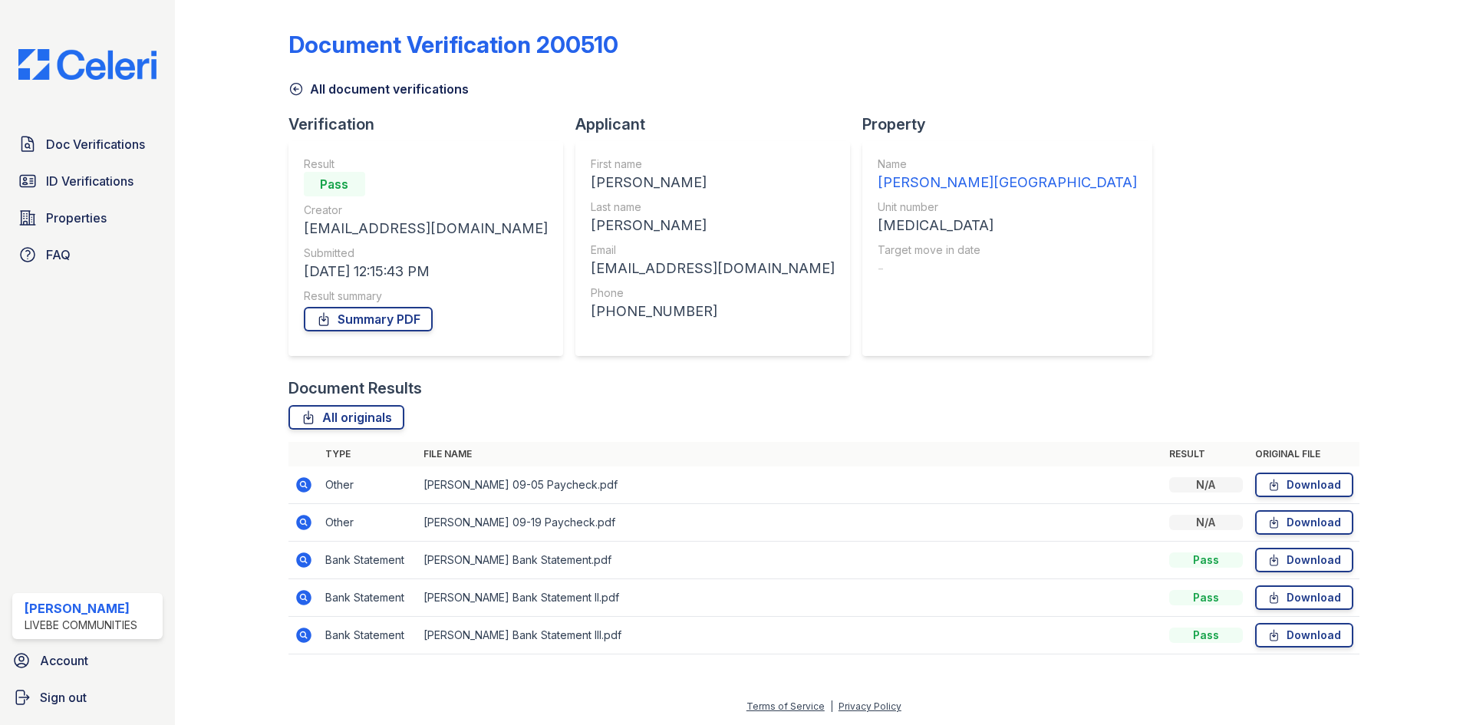
click at [258, 259] on div at bounding box center [244, 338] width 89 height 664
click at [73, 147] on span "Doc Verifications" at bounding box center [95, 144] width 99 height 18
